Goal: Register for event/course

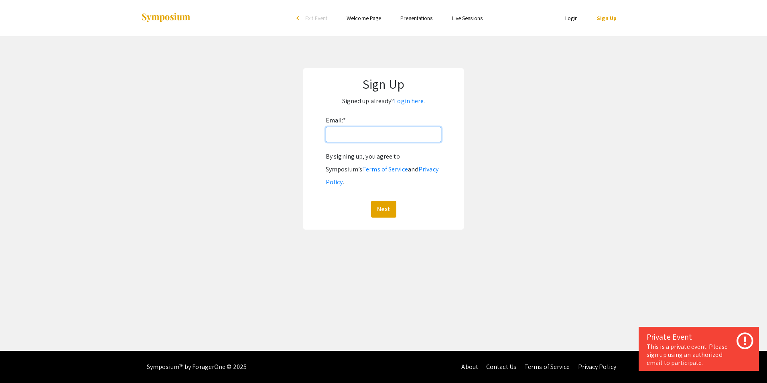
click at [410, 133] on input "Email: *" at bounding box center [384, 134] width 116 height 15
type input "urc@mnsu.edu"
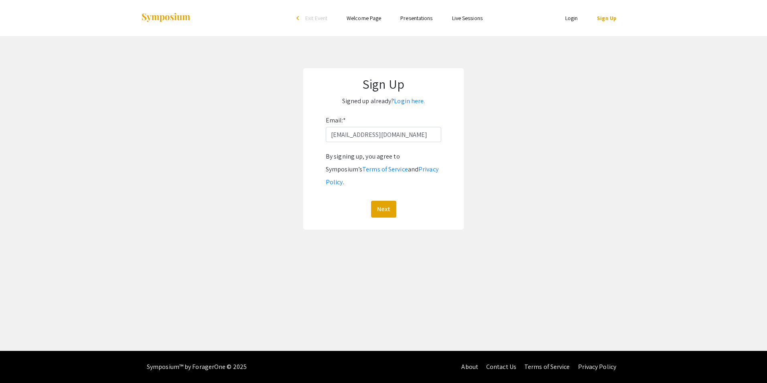
click at [606, 19] on link "Sign Up" at bounding box center [607, 17] width 20 height 7
click at [387, 138] on input "urc@mnsu.edu" at bounding box center [384, 134] width 116 height 15
type input "urc@mnsu.edu"
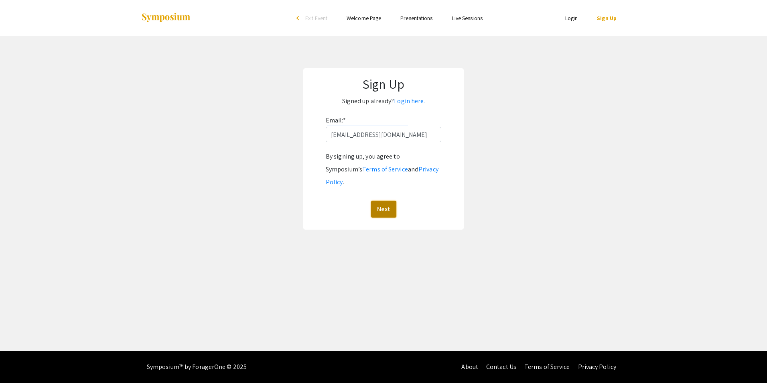
click at [378, 201] on button "Next" at bounding box center [383, 209] width 25 height 17
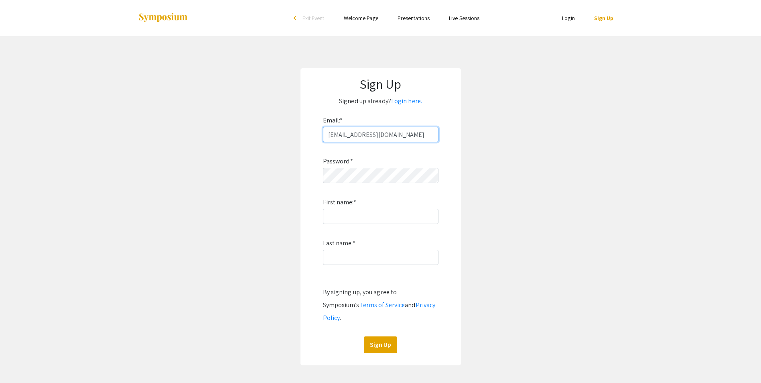
click at [381, 132] on input "urc@mnsu.edu" at bounding box center [381, 134] width 116 height 15
click at [385, 140] on input "urc@mnsu.edu" at bounding box center [381, 134] width 116 height 15
click at [379, 136] on input "urc@mnsu.edu" at bounding box center [381, 134] width 116 height 15
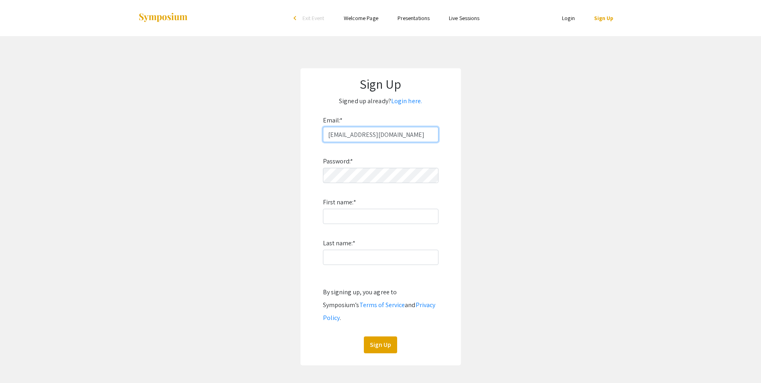
click at [379, 136] on input "urc@mnsu.edu" at bounding box center [381, 134] width 116 height 15
type input "[EMAIL_ADDRESS][DOMAIN_NAME]"
click at [372, 209] on div "Password: * First name: * Last name: * By signing up, you agree to Symposium’s …" at bounding box center [381, 247] width 116 height 211
click at [375, 215] on input "First name: *" at bounding box center [381, 216] width 116 height 15
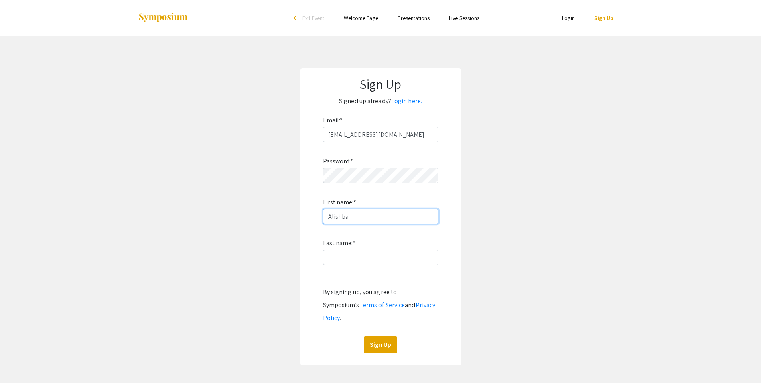
type input "Alishba"
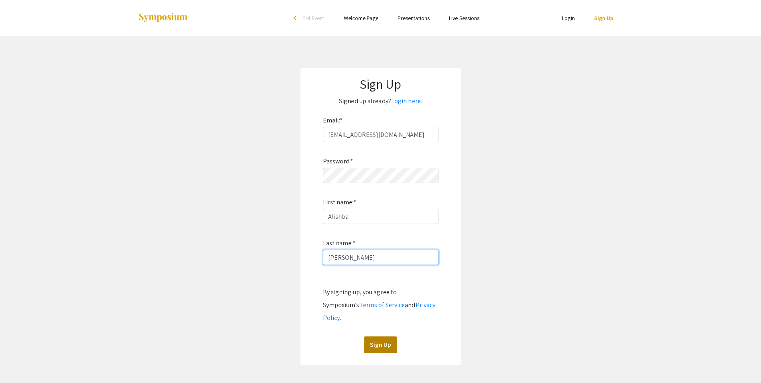
type input "Rizwan"
click at [374, 336] on button "Sign Up" at bounding box center [380, 344] width 33 height 17
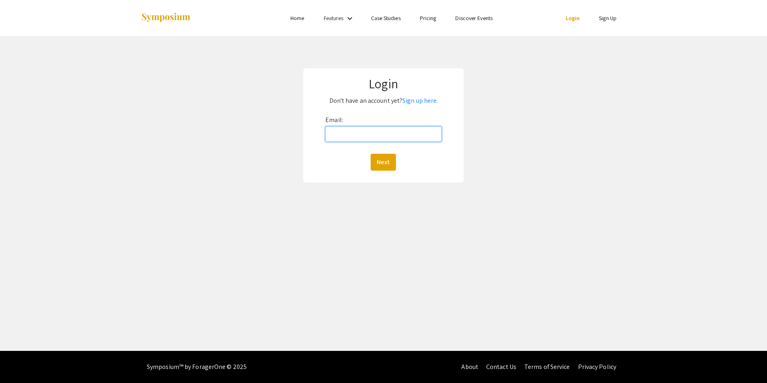
click at [351, 136] on input "Email:" at bounding box center [383, 133] width 116 height 15
type input "[EMAIL_ADDRESS][DOMAIN_NAME]"
click at [373, 165] on button "Next" at bounding box center [383, 162] width 25 height 17
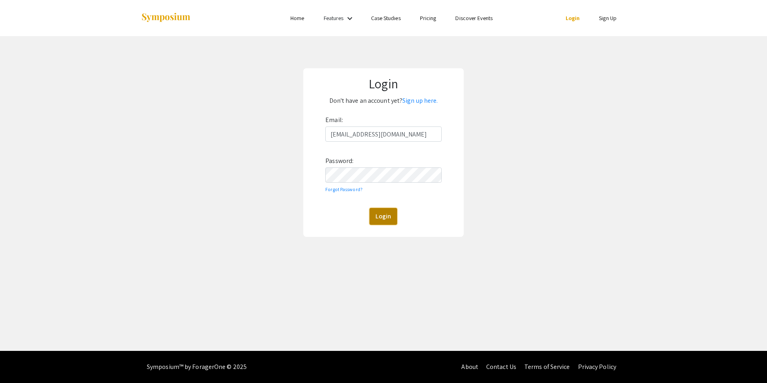
click at [388, 214] on button "Login" at bounding box center [383, 216] width 28 height 17
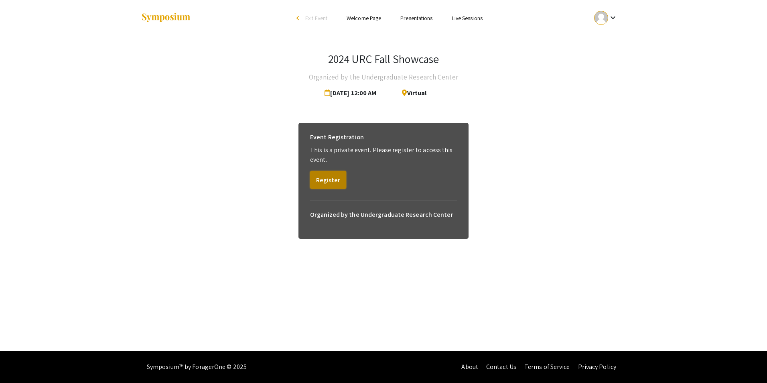
click at [341, 176] on button "Register" at bounding box center [328, 180] width 36 height 18
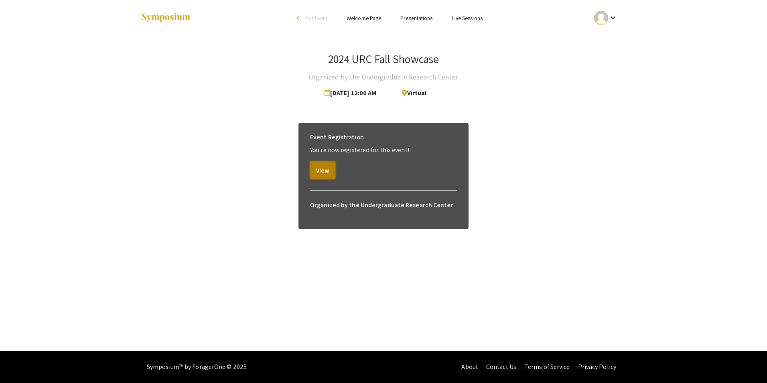
click at [329, 175] on button "View" at bounding box center [322, 170] width 25 height 18
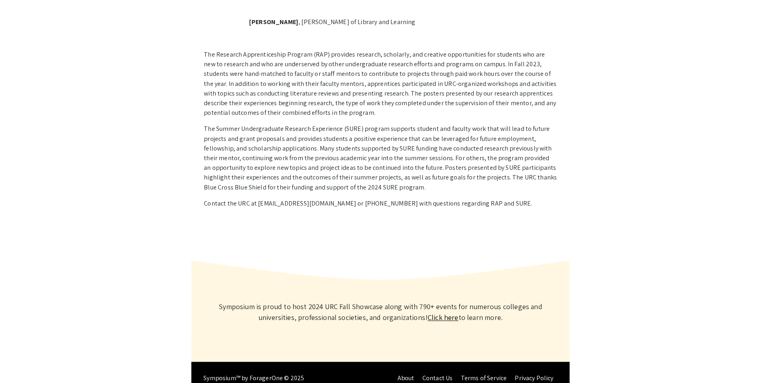
scroll to position [466, 0]
